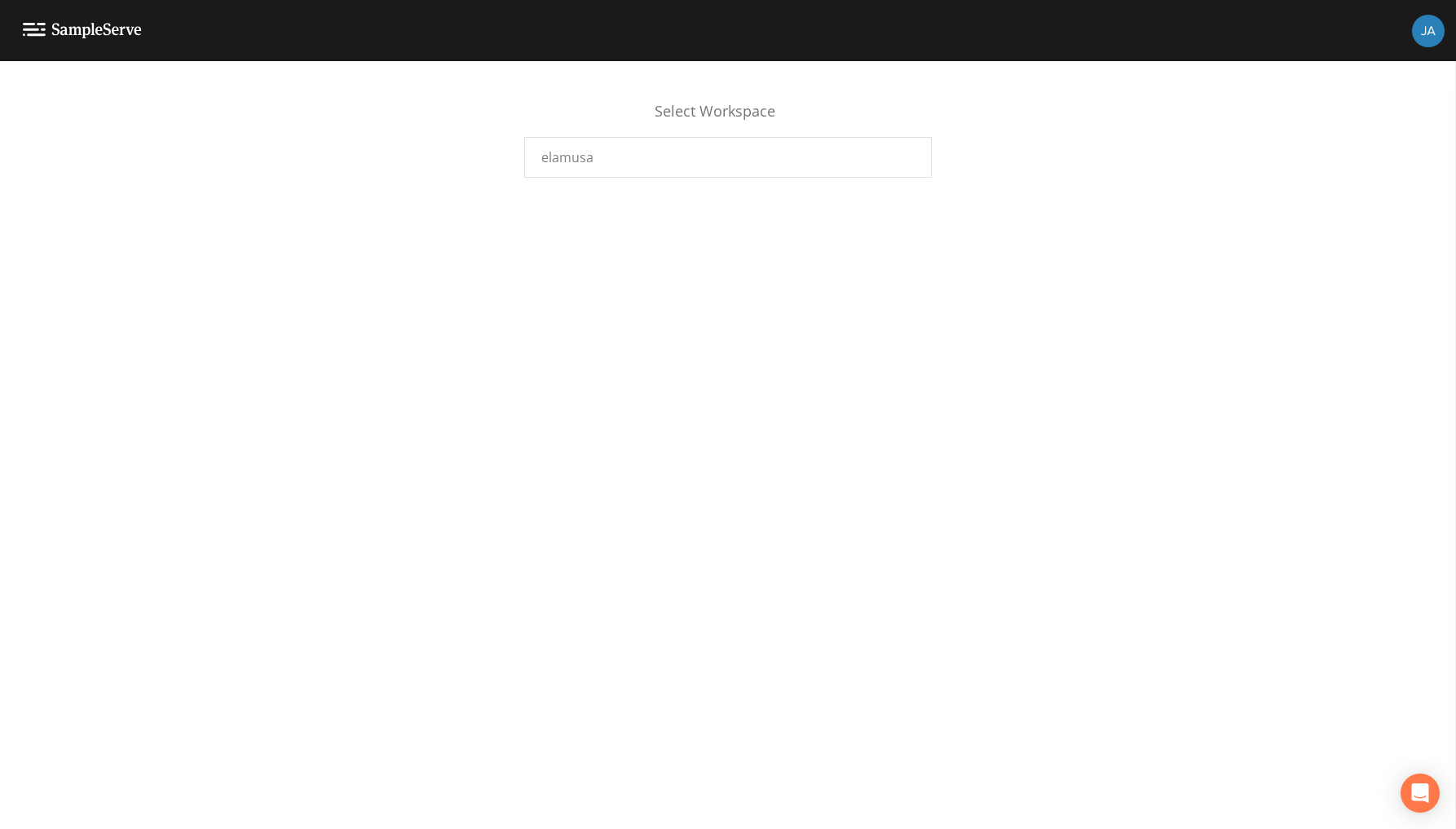
click at [1425, 36] on img at bounding box center [1428, 31] width 33 height 33
click at [1325, 160] on div at bounding box center [1318, 155] width 30 height 20
